Goal: Communication & Community: Answer question/provide support

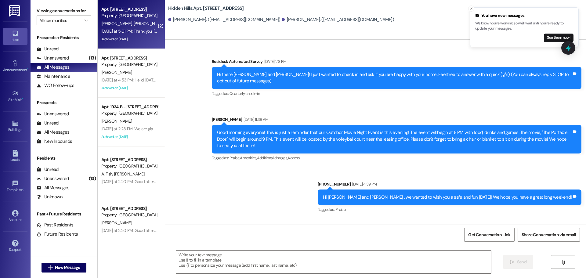
scroll to position [8954, 0]
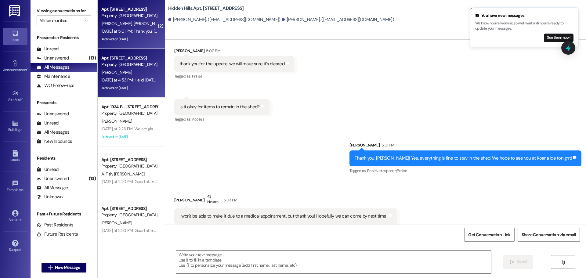
click at [118, 80] on div "[DATE] at 4:53 PM: Hello! [DATE] our contractors will be replacing your balcony…" at bounding box center [403, 79] width 605 height 5
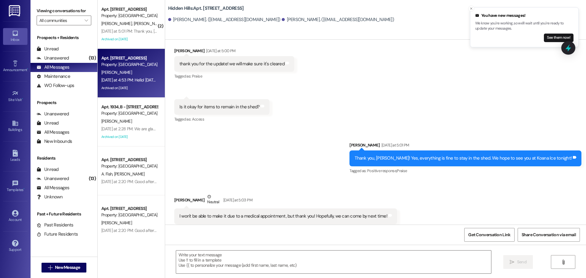
type textarea "Fetching suggested responses. Please feel free to read through the conversation…"
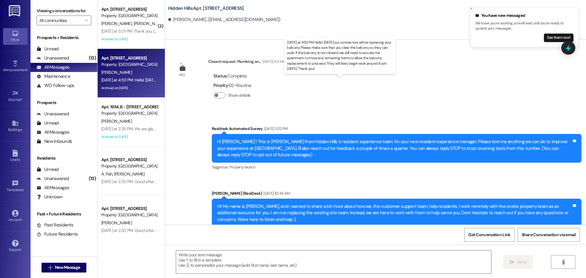
type textarea "Fetching suggested responses. Please feel free to read through the conversation…"
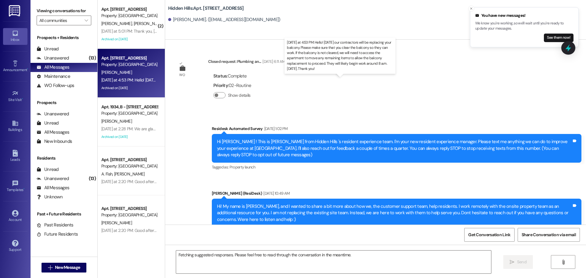
scroll to position [9852, 0]
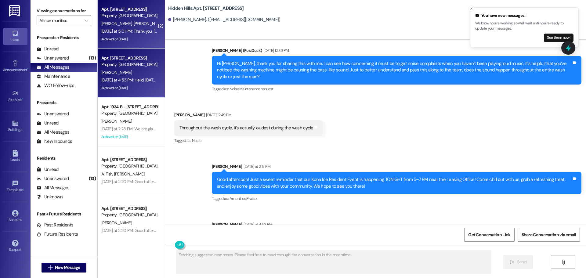
click at [124, 35] on div "Archived on [DATE]" at bounding box center [130, 39] width 58 height 8
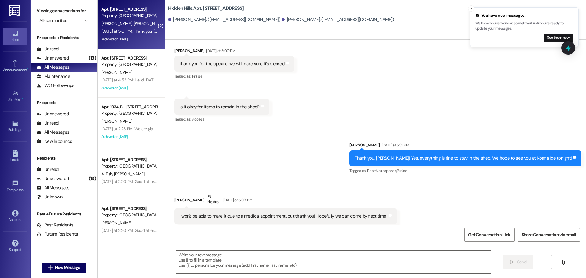
scroll to position [8954, 0]
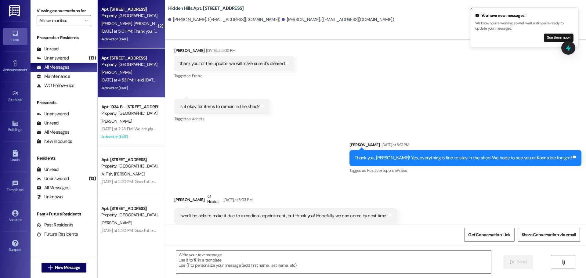
click at [124, 71] on div "[PERSON_NAME]" at bounding box center [130, 73] width 58 height 8
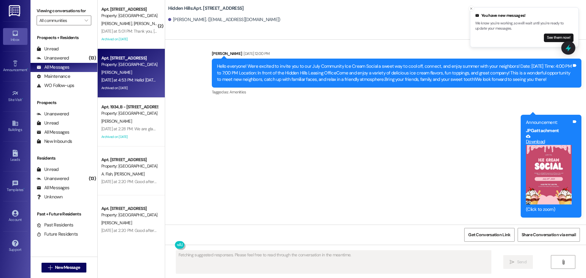
scroll to position [9011, 0]
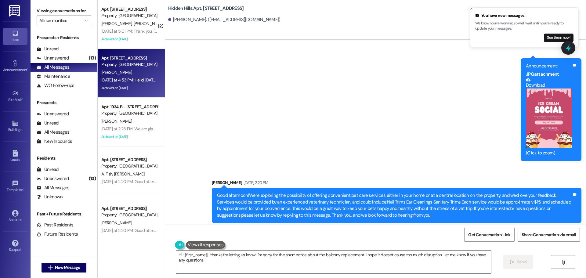
type textarea "Hi {{first_name}}, thanks for letting us know! I'm sorry for the short notice a…"
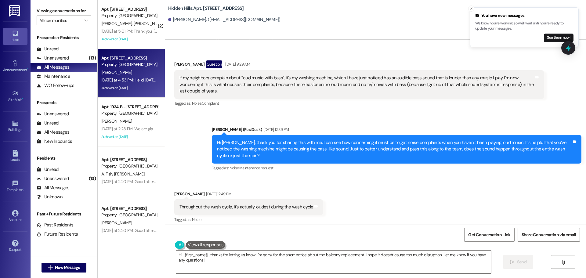
scroll to position [9854, 0]
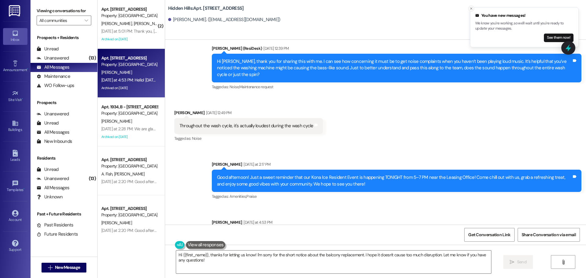
click at [470, 8] on icon "Close toast" at bounding box center [471, 9] width 4 height 4
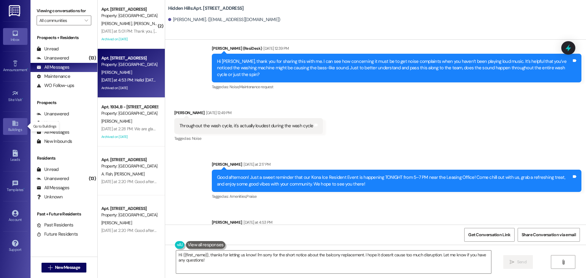
click at [15, 125] on icon at bounding box center [14, 123] width 5 height 5
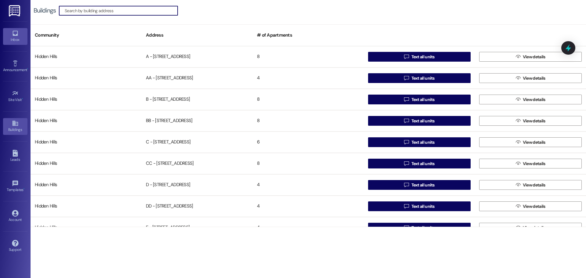
click at [15, 32] on icon at bounding box center [15, 33] width 7 height 7
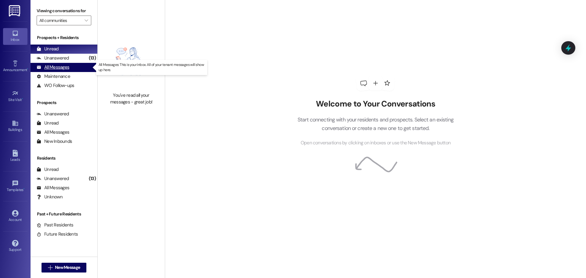
click at [57, 68] on div "All Messages" at bounding box center [53, 67] width 33 height 6
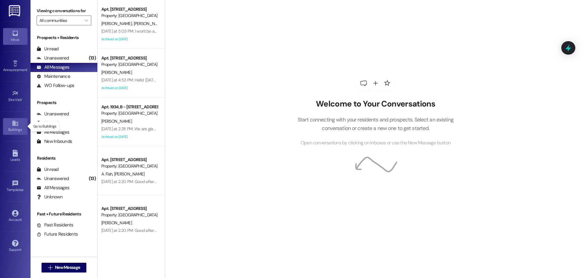
click at [17, 124] on icon at bounding box center [15, 123] width 7 height 7
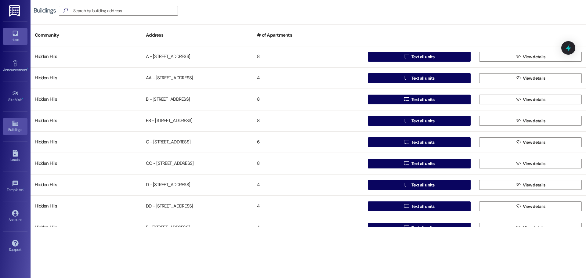
click at [17, 34] on icon at bounding box center [15, 33] width 5 height 5
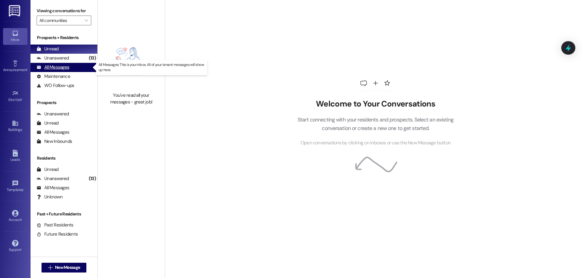
click at [59, 64] on div "All Messages" at bounding box center [53, 67] width 33 height 6
